Goal: Task Accomplishment & Management: Use online tool/utility

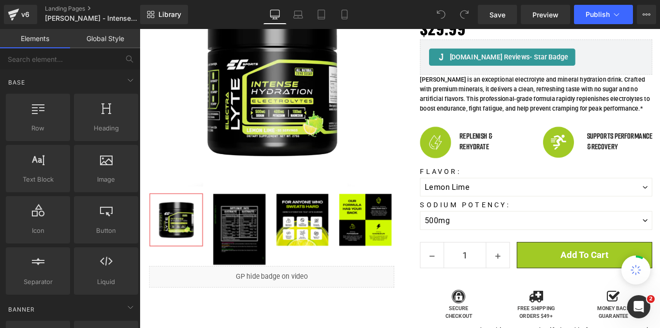
scroll to position [179, 0]
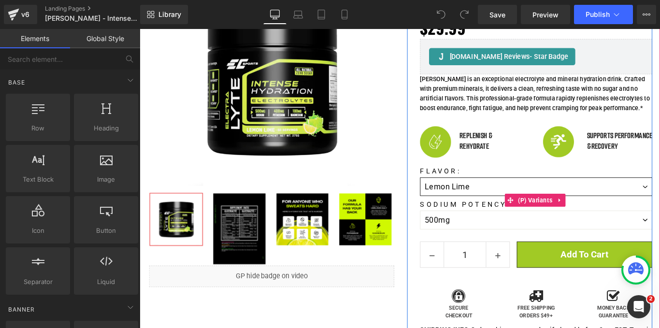
click at [524, 196] on select "Lemon Lime [GEOGRAPHIC_DATA] Orange [PERSON_NAME] Citrus [PERSON_NAME] Colada" at bounding box center [585, 206] width 261 height 21
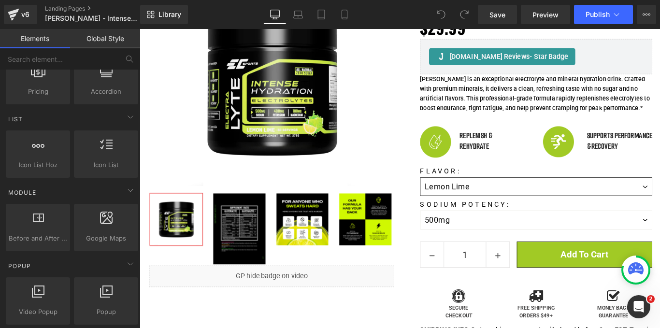
scroll to position [389, 0]
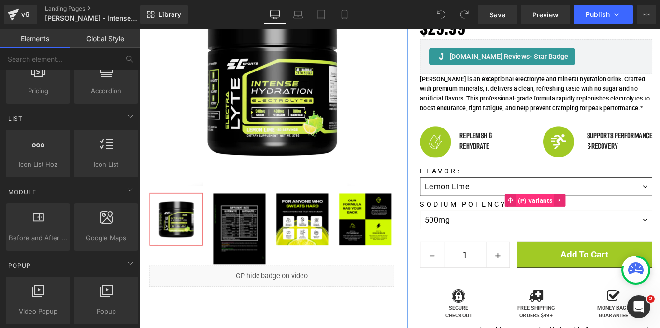
click at [570, 215] on span "(P) Variants" at bounding box center [583, 222] width 43 height 14
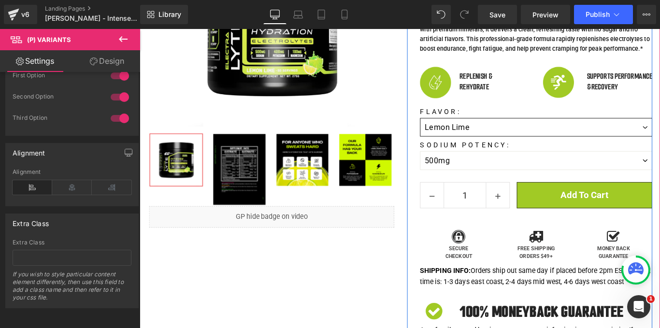
scroll to position [246, 0]
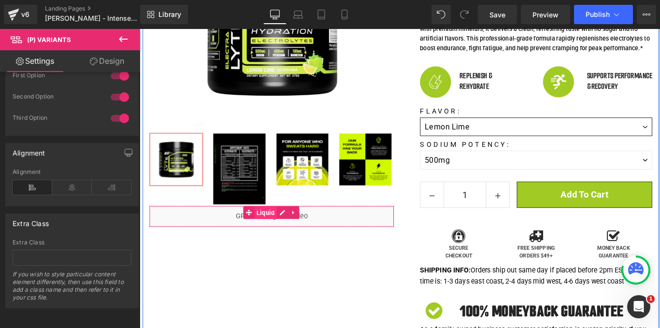
click at [274, 237] on span "Liquid" at bounding box center [281, 236] width 25 height 14
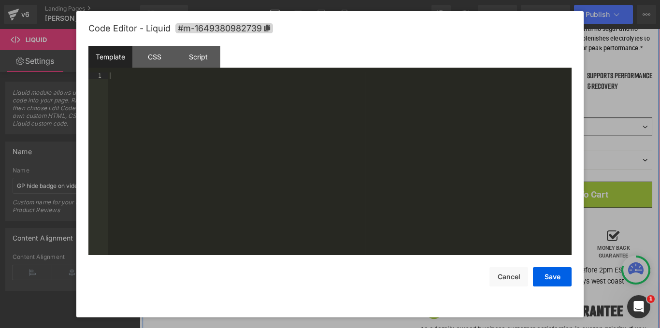
click at [297, 236] on icon at bounding box center [300, 234] width 7 height 7
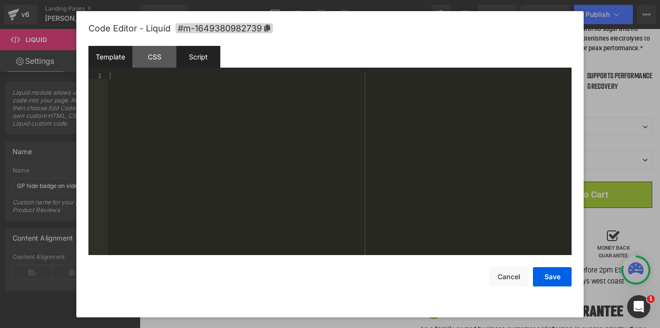
click at [183, 58] on div "Script" at bounding box center [198, 57] width 44 height 22
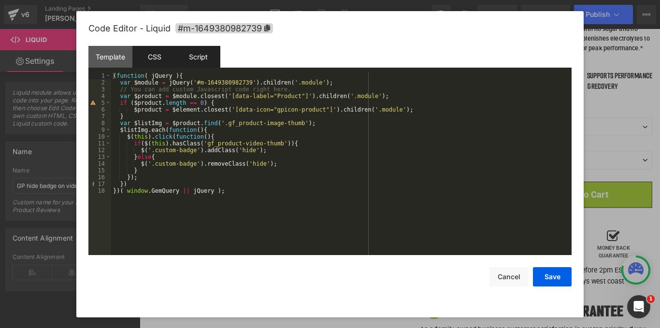
click at [170, 56] on div "CSS" at bounding box center [154, 57] width 44 height 22
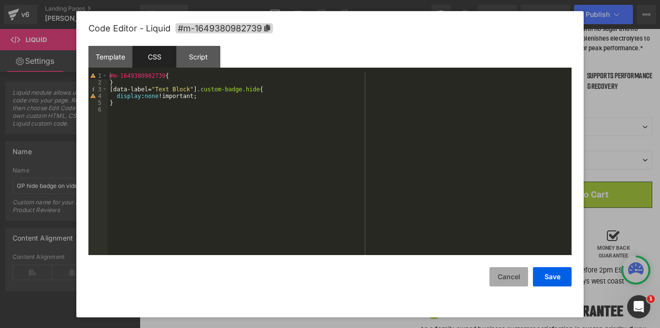
click at [520, 273] on button "Cancel" at bounding box center [509, 276] width 39 height 19
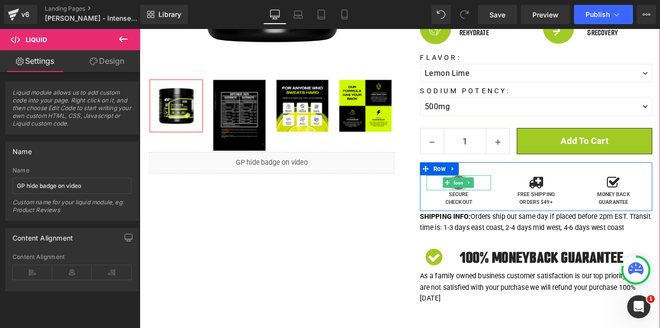
scroll to position [306, 0]
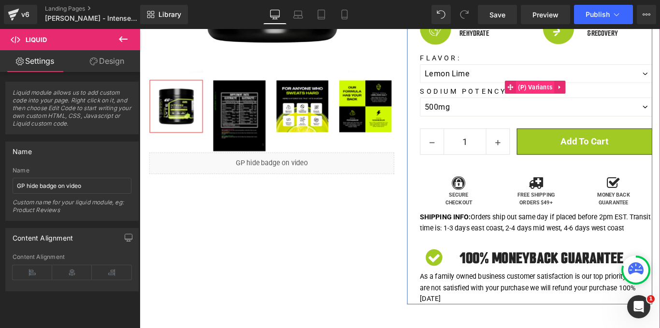
click at [563, 91] on span "(P) Variants" at bounding box center [583, 94] width 43 height 14
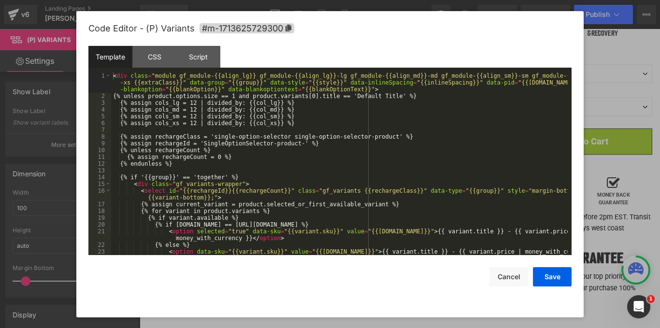
click at [540, 0] on div "(P) Variants You are previewing how the will restyle your page. You can not edi…" at bounding box center [330, 0] width 660 height 0
click at [204, 55] on div "Script" at bounding box center [198, 57] width 44 height 22
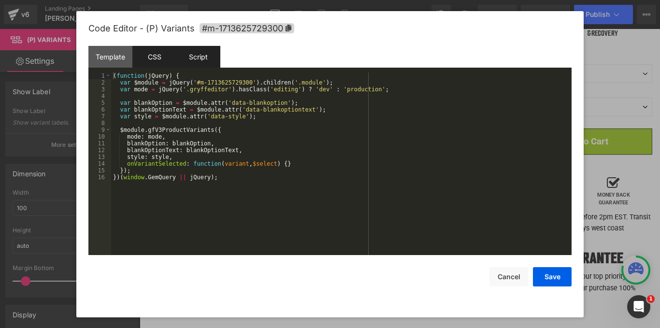
click at [163, 49] on div "CSS" at bounding box center [154, 57] width 44 height 22
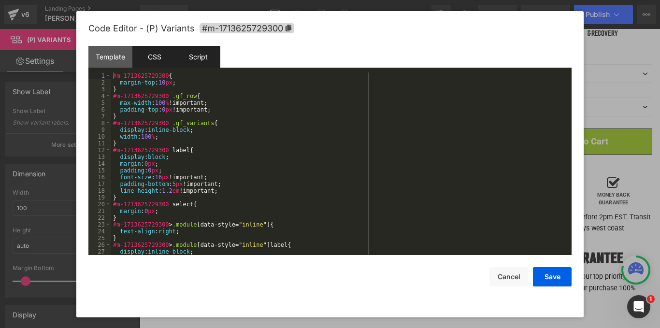
click at [192, 51] on div "Script" at bounding box center [198, 57] width 44 height 22
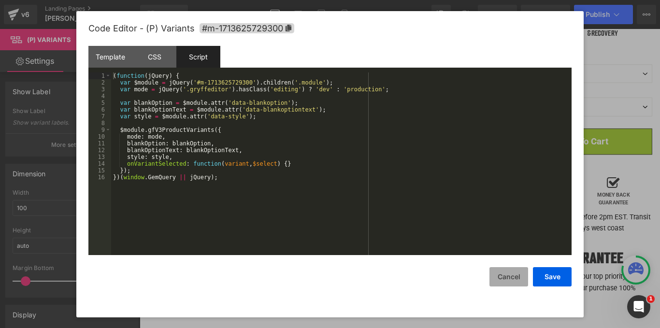
click at [519, 281] on button "Cancel" at bounding box center [509, 276] width 39 height 19
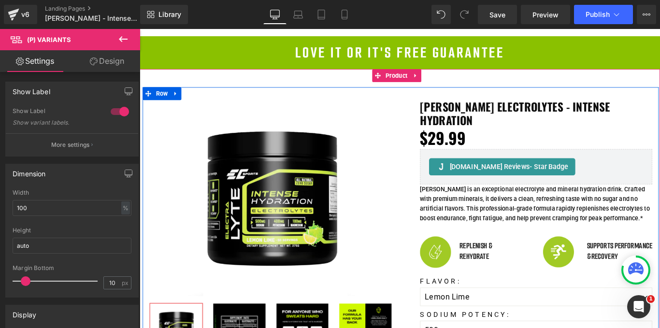
scroll to position [54, 0]
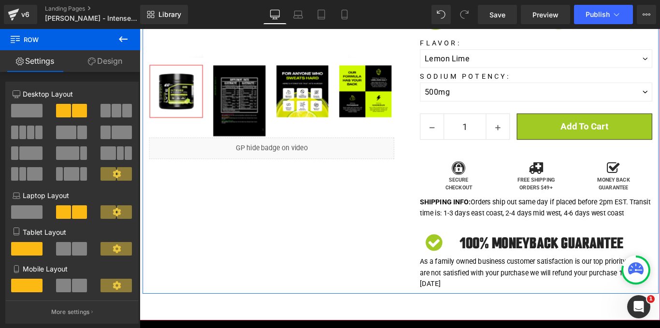
scroll to position [323, 0]
